Goal: Transaction & Acquisition: Purchase product/service

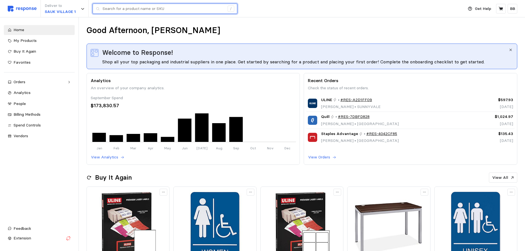
click at [115, 9] on input "text" at bounding box center [164, 9] width 122 height 10
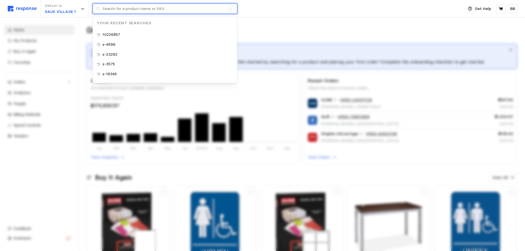
paste input "S-7550"
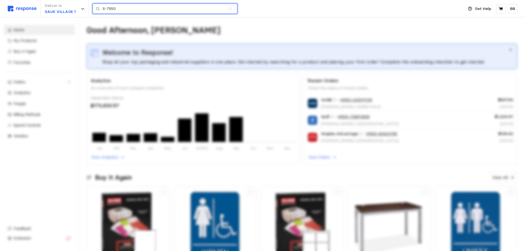
type input "S-7550"
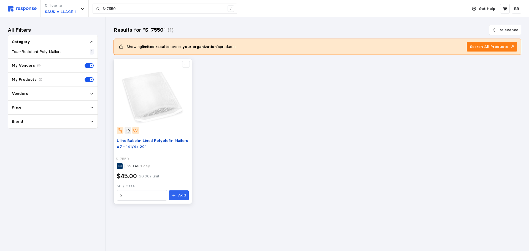
click at [146, 143] on span "Uline Bubble- Lined Polyolefin Mailers #7 - 141/4x 20"" at bounding box center [152, 143] width 71 height 11
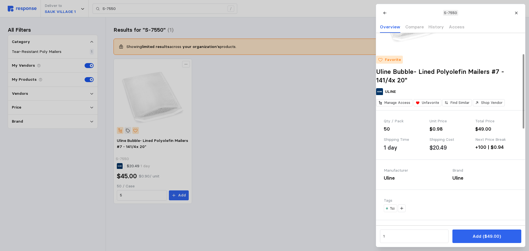
scroll to position [55, 0]
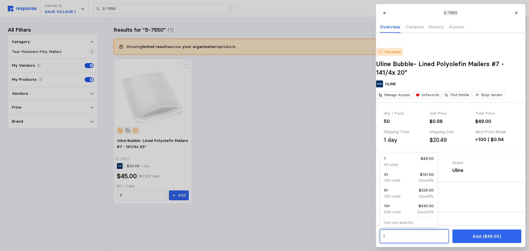
drag, startPoint x: 389, startPoint y: 236, endPoint x: 360, endPoint y: 232, distance: 29.2
click at [360, 251] on div "S-7550 Overview Compare History Access Favorite Uline Bubble- Lined Polyolefin …" at bounding box center [264, 251] width 529 height 0
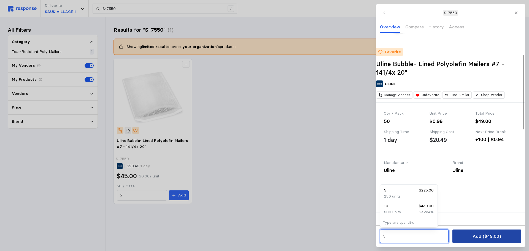
type input "5"
click at [477, 237] on p "Add ($49.00)" at bounding box center [487, 236] width 28 height 7
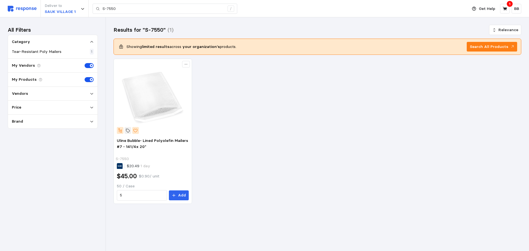
click at [505, 4] on div "Get Help 1 BB" at bounding box center [495, 9] width 53 height 10
click at [504, 7] on icon at bounding box center [505, 8] width 5 height 5
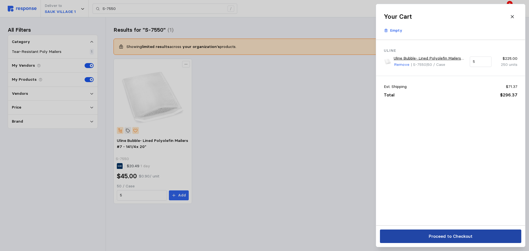
click at [442, 235] on p "Proceed to Checkout" at bounding box center [451, 236] width 44 height 7
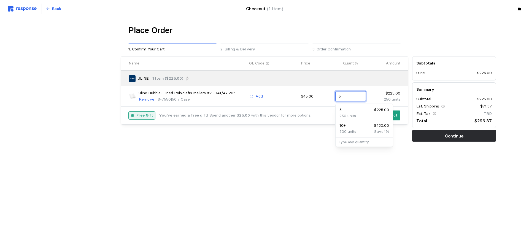
drag, startPoint x: 342, startPoint y: 93, endPoint x: 315, endPoint y: 92, distance: 27.6
click at [316, 92] on div "Uline Bubble- Lined Polyolefin Mailers #7 - 141/4x 20" Remove | S-7550 | 50 / C…" at bounding box center [265, 96] width 276 height 16
type input "6"
click at [348, 114] on p "300 units" at bounding box center [348, 116] width 17 height 6
click at [356, 112] on div "7 $315.00 350 units" at bounding box center [365, 113] width 50 height 12
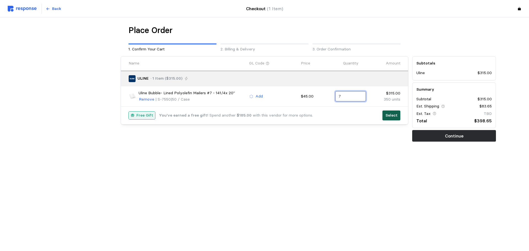
type input "7"
click at [387, 114] on p "Select" at bounding box center [392, 115] width 12 height 6
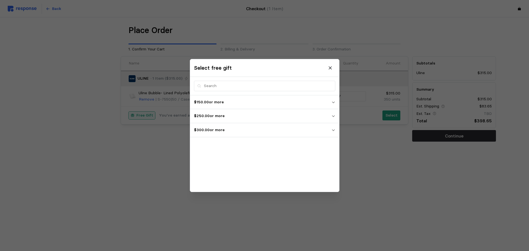
click at [218, 127] on p "$300.00 or more" at bounding box center [263, 130] width 138 height 6
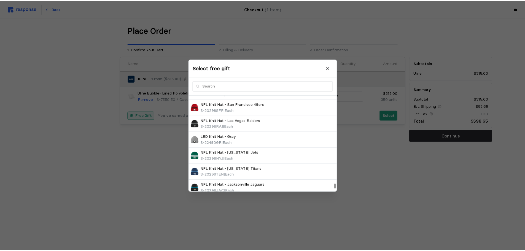
scroll to position [2665, 0]
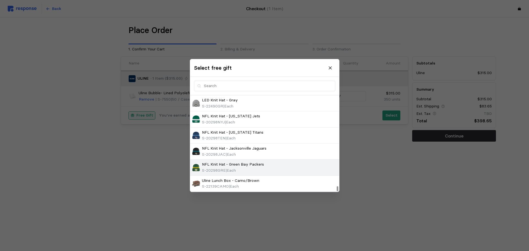
click at [248, 165] on p "NFL Knit Hat - Green Bay Packers" at bounding box center [233, 165] width 62 height 6
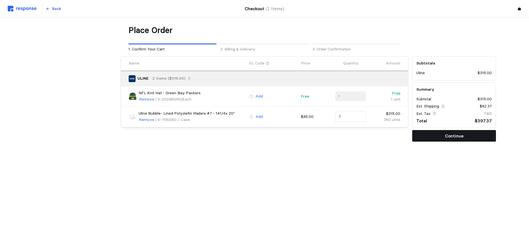
click at [449, 135] on p "Continue" at bounding box center [454, 136] width 18 height 7
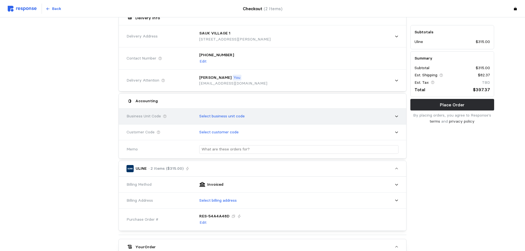
scroll to position [55, 0]
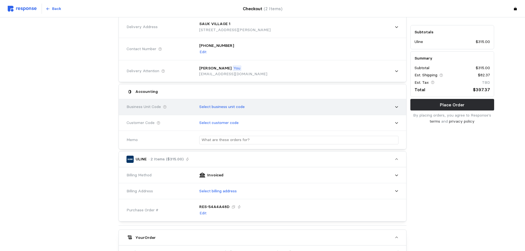
click at [210, 106] on p "Select business unit code" at bounding box center [221, 107] width 45 height 6
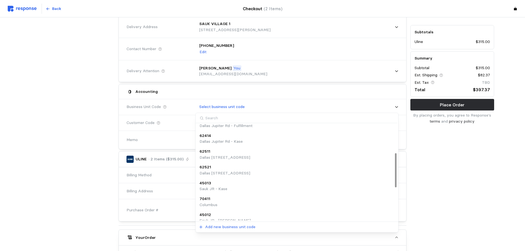
scroll to position [89, 0]
click at [229, 216] on div "45012" at bounding box center [225, 214] width 51 height 6
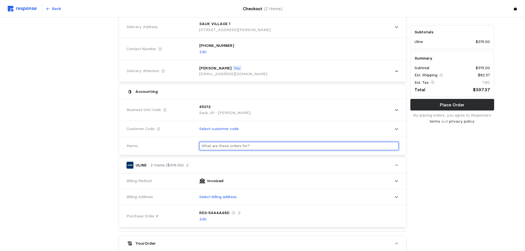
click at [230, 146] on input "text" at bounding box center [299, 146] width 195 height 8
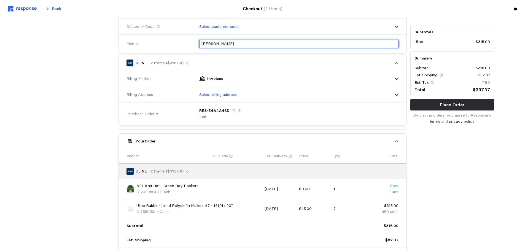
scroll to position [165, 0]
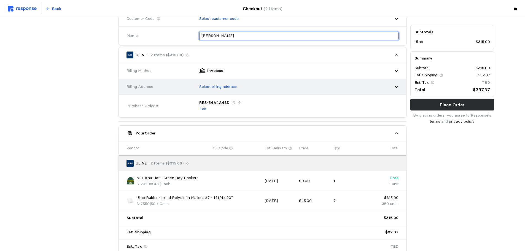
type input "[PERSON_NAME]"
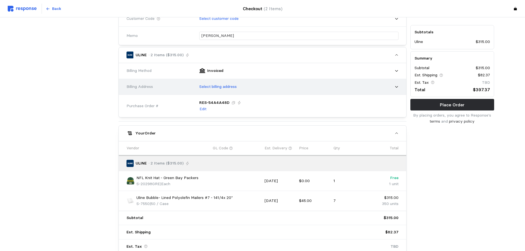
click at [222, 88] on p "Select billing address" at bounding box center [217, 87] width 37 height 6
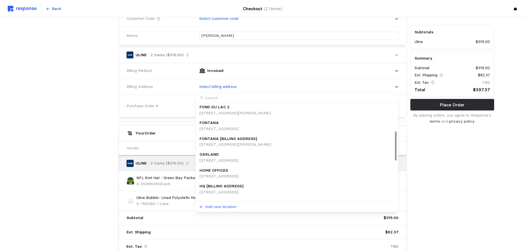
scroll to position [89, 0]
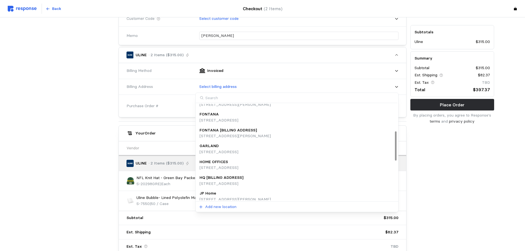
click at [232, 182] on p "[STREET_ADDRESS]" at bounding box center [222, 184] width 44 height 6
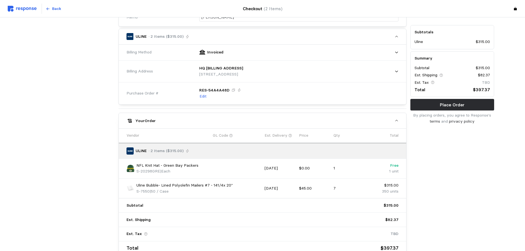
scroll to position [219, 0]
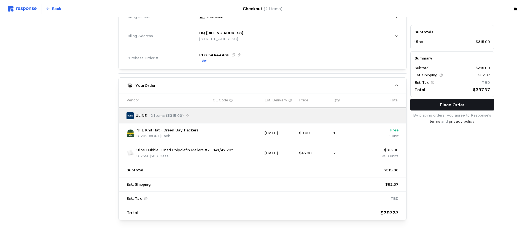
click at [450, 99] on button "Place Order" at bounding box center [452, 105] width 84 height 12
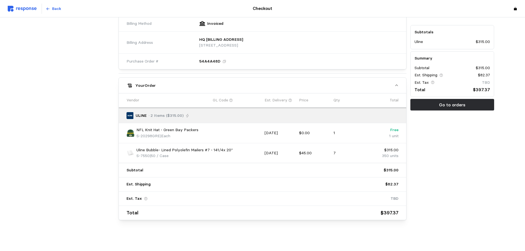
scroll to position [0, 0]
